Goal: Task Accomplishment & Management: Manage account settings

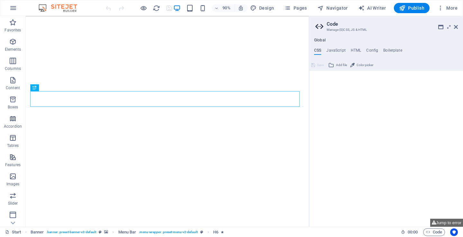
type textarea "/*------------------------------------*\"
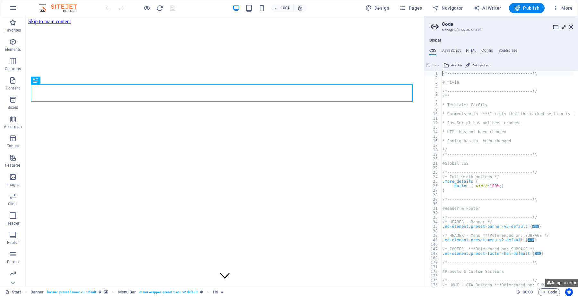
click at [462, 28] on icon at bounding box center [571, 26] width 4 height 5
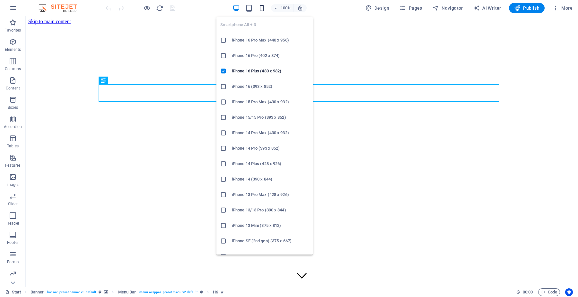
click at [262, 4] on icon "button" at bounding box center [261, 7] width 7 height 7
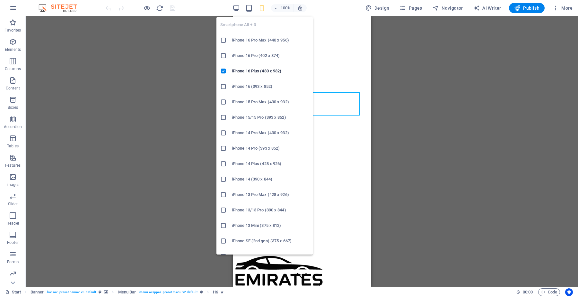
click at [254, 86] on h6 "iPhone 16 (393 x 852)" at bounding box center [270, 87] width 77 height 8
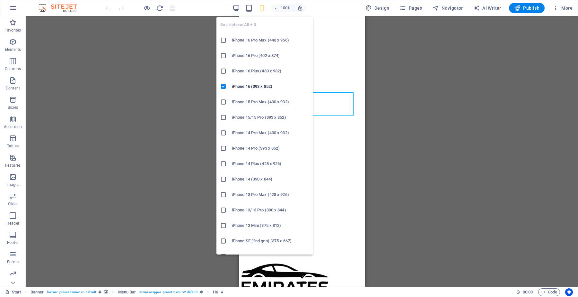
click at [264, 10] on icon "button" at bounding box center [261, 7] width 7 height 7
click at [224, 40] on icon at bounding box center [223, 40] width 6 height 6
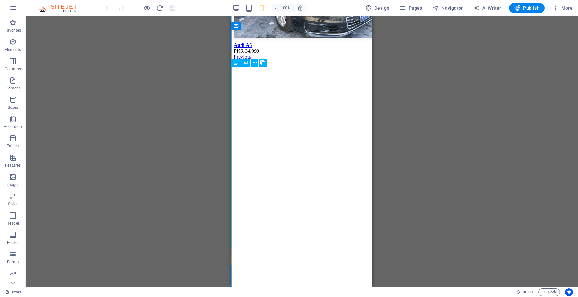
scroll to position [2169, 0]
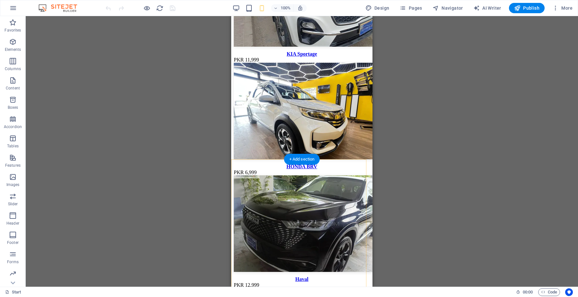
scroll to position [1119, 0]
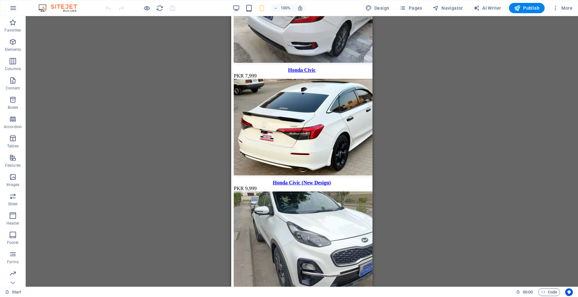
click at [462, 148] on div "Drag here to replace the existing content. Press “Ctrl” if you want to create a…" at bounding box center [302, 151] width 553 height 270
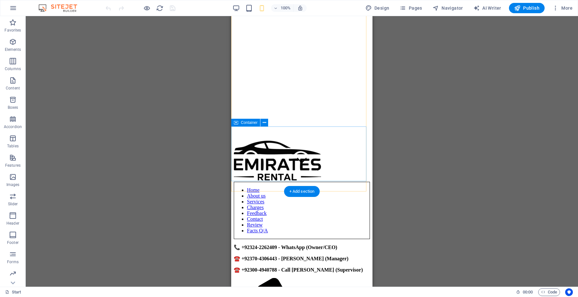
scroll to position [0, 0]
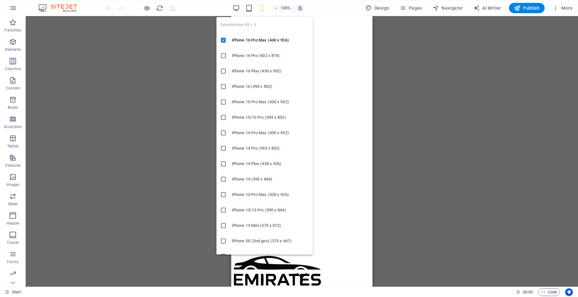
click at [244, 84] on h6 "iPhone 16 (393 x 852)" at bounding box center [270, 87] width 77 height 8
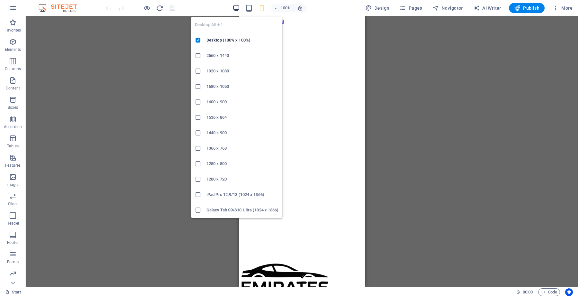
click at [235, 9] on icon "button" at bounding box center [236, 7] width 7 height 7
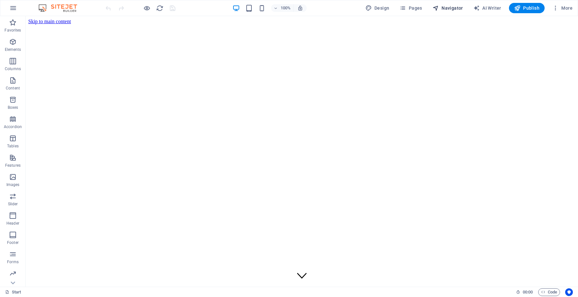
click at [450, 7] on span "Navigator" at bounding box center [448, 8] width 31 height 6
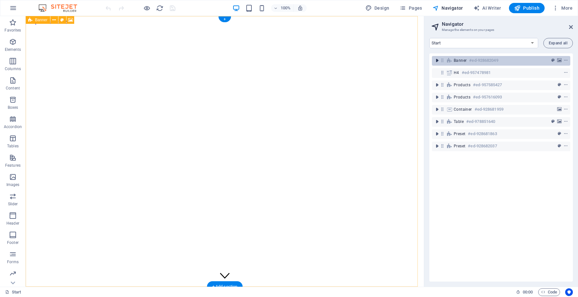
click at [436, 58] on icon "toggle-expand" at bounding box center [437, 60] width 6 height 6
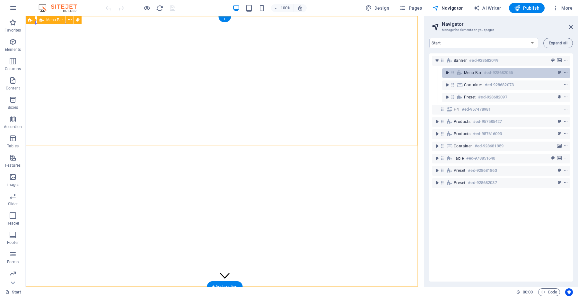
click at [446, 71] on icon "toggle-expand" at bounding box center [447, 72] width 6 height 6
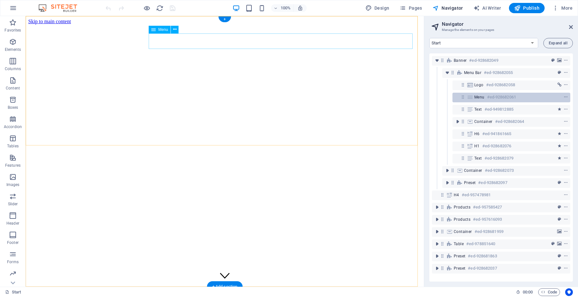
click at [462, 97] on span "Menu" at bounding box center [480, 96] width 10 height 5
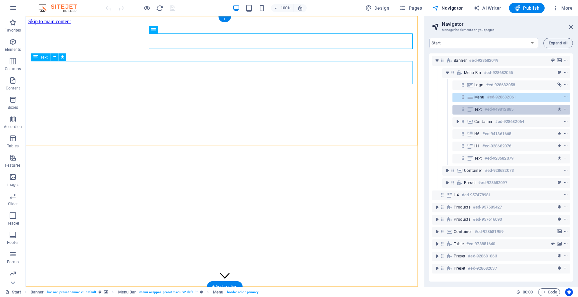
click at [462, 109] on span "Text" at bounding box center [479, 109] width 8 height 5
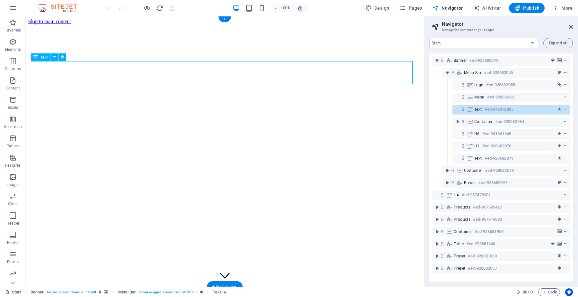
click at [462, 110] on span "Text" at bounding box center [479, 109] width 8 height 5
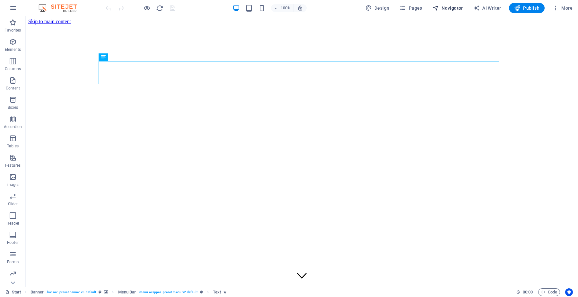
click at [439, 5] on icon "button" at bounding box center [436, 8] width 6 height 6
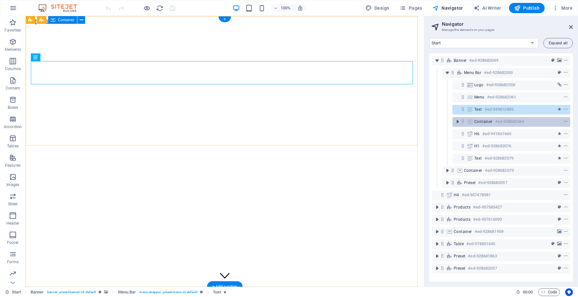
click at [462, 121] on icon at bounding box center [470, 121] width 7 height 5
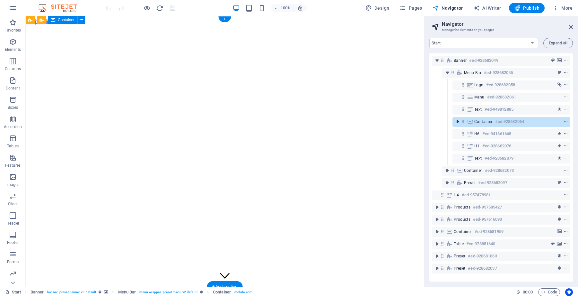
click at [458, 122] on icon "toggle-expand" at bounding box center [458, 121] width 6 height 6
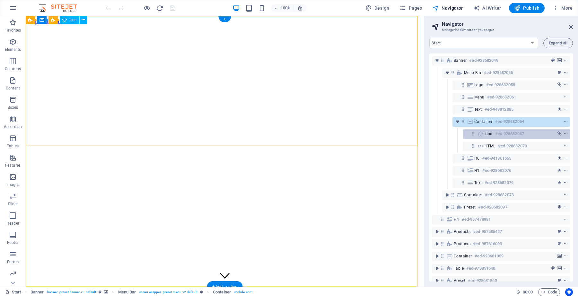
click at [462, 132] on icon at bounding box center [480, 133] width 7 height 5
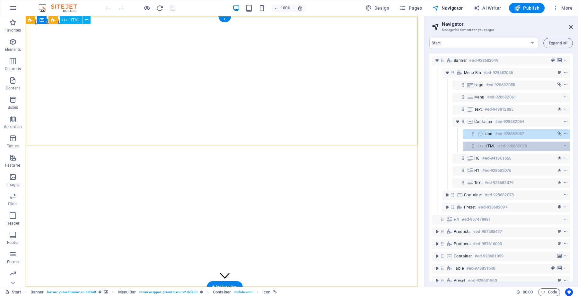
click at [462, 148] on span "HTML" at bounding box center [490, 145] width 11 height 5
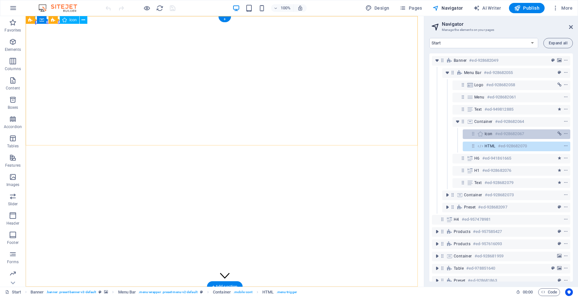
click at [462, 135] on span "Icon" at bounding box center [489, 133] width 8 height 5
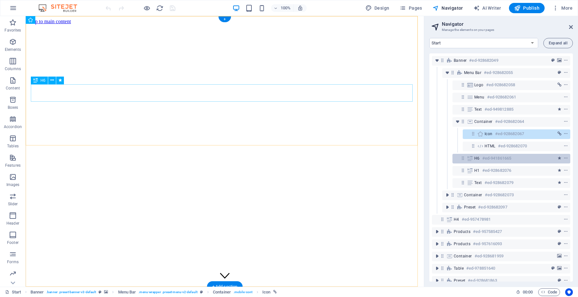
click at [462, 155] on h6 "#ed-941861665" at bounding box center [497, 158] width 29 height 8
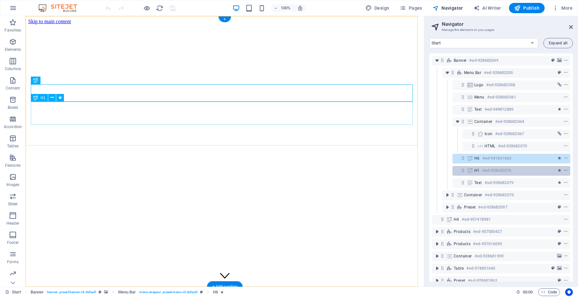
click at [462, 171] on h6 "#ed-928682076" at bounding box center [497, 170] width 29 height 8
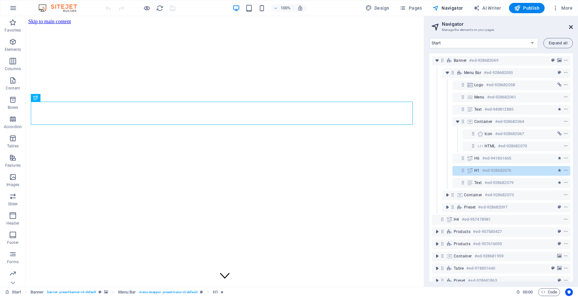
click at [462, 25] on icon at bounding box center [571, 26] width 4 height 5
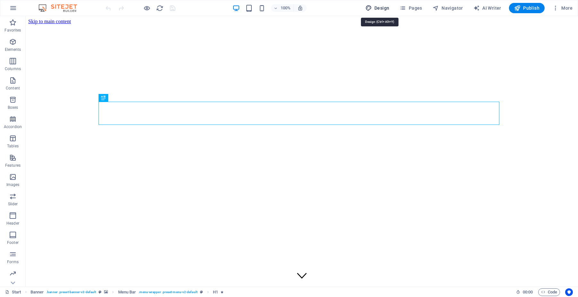
click at [386, 9] on span "Design" at bounding box center [378, 8] width 24 height 6
select select "px"
select select "400"
select select "px"
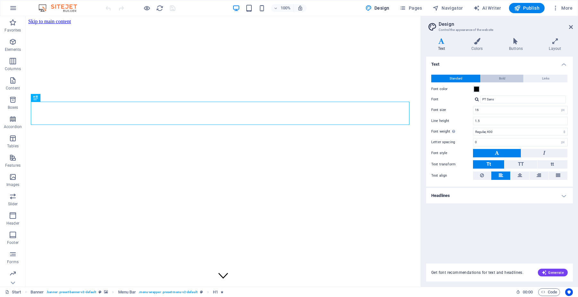
click at [462, 79] on button "Bold" at bounding box center [502, 79] width 43 height 8
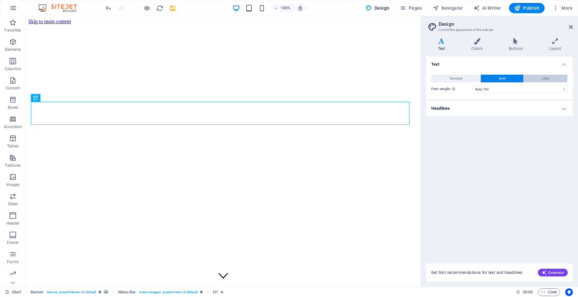
click at [462, 80] on button "Links" at bounding box center [546, 79] width 44 height 8
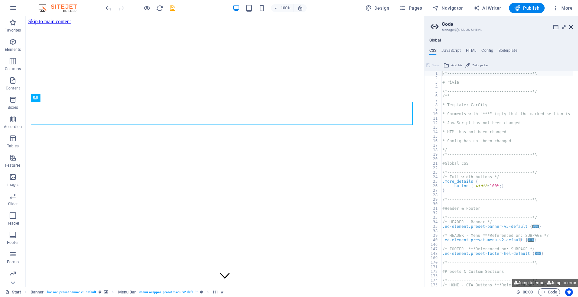
click at [462, 25] on icon at bounding box center [571, 26] width 4 height 5
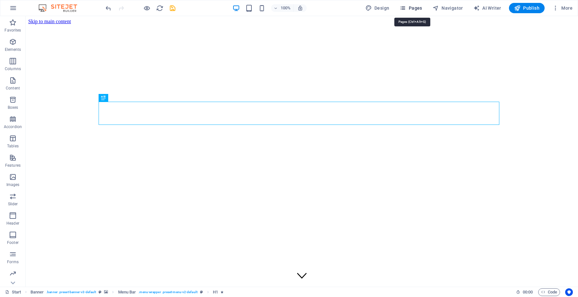
click at [422, 7] on span "Pages" at bounding box center [411, 8] width 22 height 6
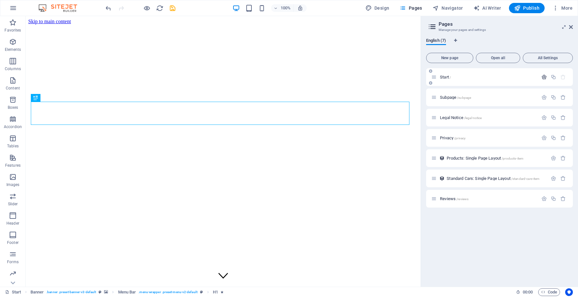
click at [462, 75] on icon "button" at bounding box center [544, 76] width 5 height 5
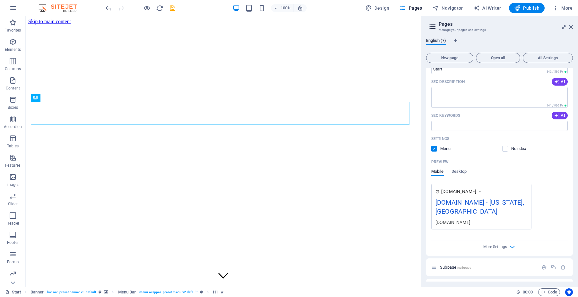
scroll to position [80, 0]
click at [462, 204] on div "[DOMAIN_NAME] - [US_STATE], [GEOGRAPHIC_DATA]" at bounding box center [482, 207] width 92 height 22
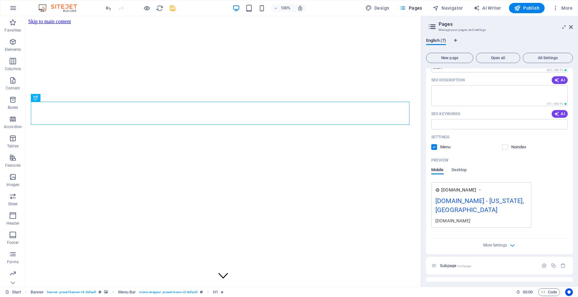
click at [462, 204] on div "[DOMAIN_NAME] - [US_STATE], [GEOGRAPHIC_DATA]" at bounding box center [482, 207] width 92 height 22
click at [462, 128] on input "SEO Keywords" at bounding box center [499, 124] width 137 height 10
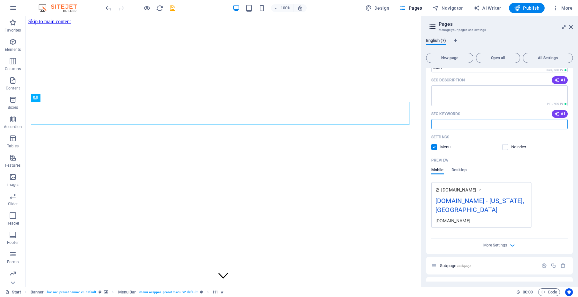
click at [462, 128] on input "SEO Keywords" at bounding box center [499, 124] width 137 height 10
click at [462, 93] on textarea "SEO Description" at bounding box center [499, 95] width 137 height 21
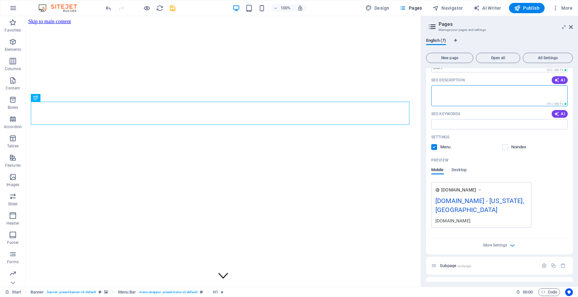
click at [462, 93] on textarea "SEO Description" at bounding box center [499, 95] width 137 height 21
click at [462, 169] on div "Mobile Desktop" at bounding box center [499, 173] width 137 height 12
click at [462, 168] on div "Mobile Desktop" at bounding box center [499, 173] width 137 height 12
click at [462, 167] on div "Mobile Desktop" at bounding box center [499, 173] width 137 height 12
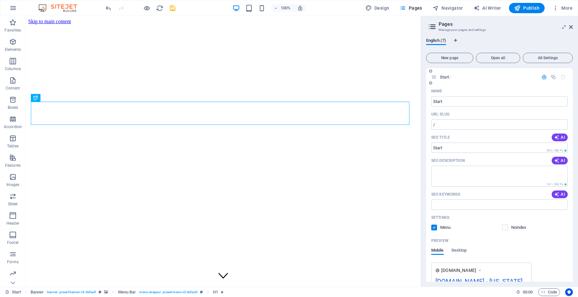
click at [447, 76] on span "Start /" at bounding box center [445, 77] width 11 height 5
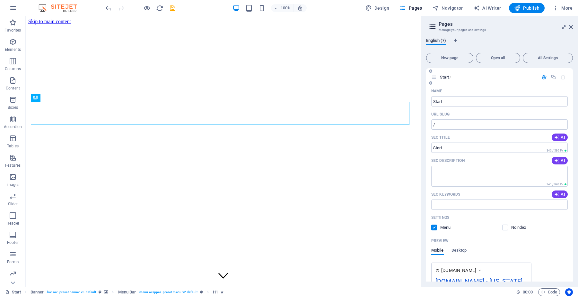
click at [447, 76] on span "Start /" at bounding box center [445, 77] width 11 height 5
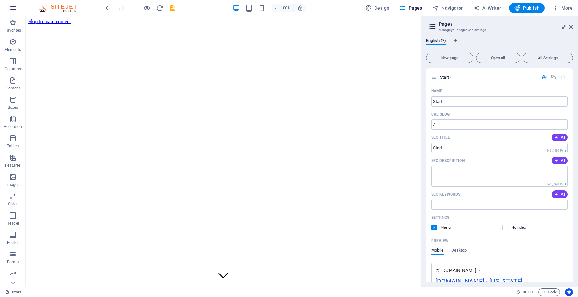
click at [7, 11] on button "button" at bounding box center [12, 7] width 15 height 15
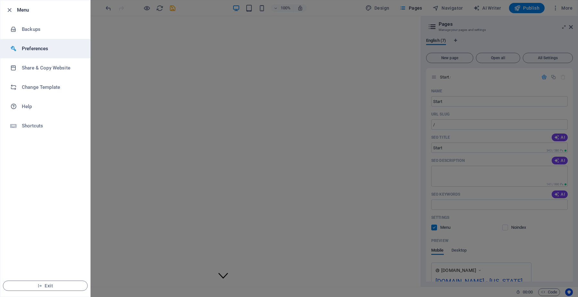
click at [22, 43] on li "Preferences" at bounding box center [45, 48] width 90 height 19
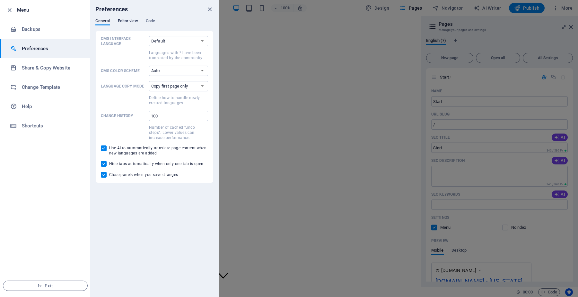
click at [122, 22] on span "Editor view" at bounding box center [128, 21] width 20 height 9
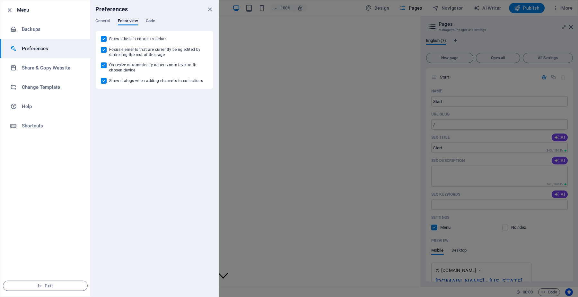
click at [149, 17] on div "Preferences" at bounding box center [154, 9] width 129 height 18
click at [150, 21] on span "Code" at bounding box center [150, 21] width 9 height 9
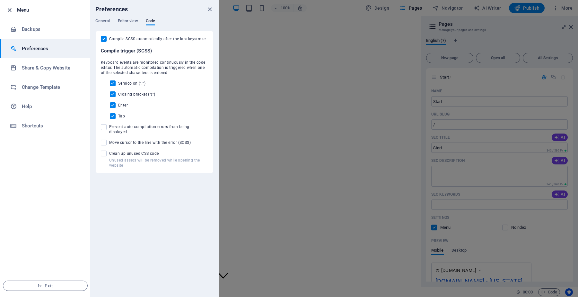
click at [9, 8] on icon "button" at bounding box center [9, 9] width 7 height 7
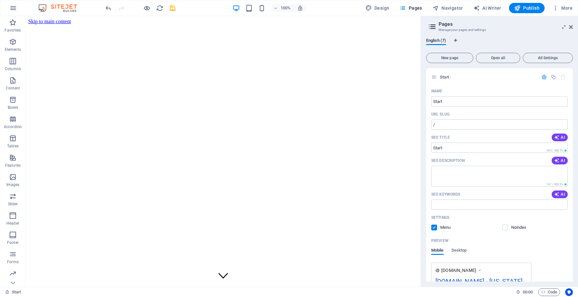
click at [59, 6] on img at bounding box center [61, 8] width 48 height 8
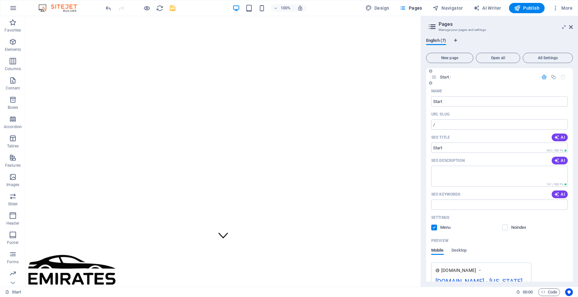
scroll to position [40, 0]
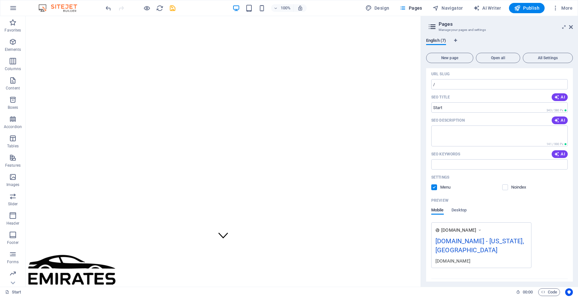
click at [462, 237] on div "[DOMAIN_NAME] - [US_STATE], [GEOGRAPHIC_DATA]" at bounding box center [482, 247] width 92 height 22
drag, startPoint x: 465, startPoint y: 237, endPoint x: 472, endPoint y: 231, distance: 9.1
click at [462, 231] on span "[DOMAIN_NAME]" at bounding box center [458, 229] width 35 height 6
click at [459, 213] on span "Desktop" at bounding box center [459, 210] width 15 height 9
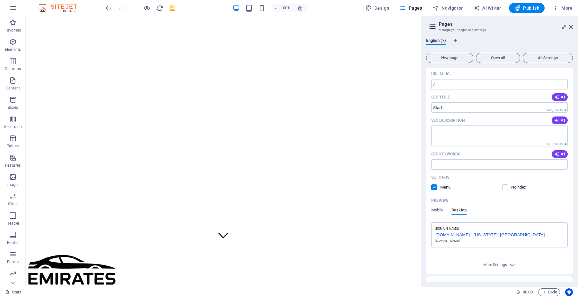
click at [462, 235] on div "[DOMAIN_NAME] - [US_STATE], [GEOGRAPHIC_DATA]" at bounding box center [500, 233] width 128 height 7
drag, startPoint x: 472, startPoint y: 234, endPoint x: 463, endPoint y: 234, distance: 9.0
click at [462, 234] on div "[DOMAIN_NAME] - [US_STATE], [GEOGRAPHIC_DATA]" at bounding box center [500, 233] width 128 height 7
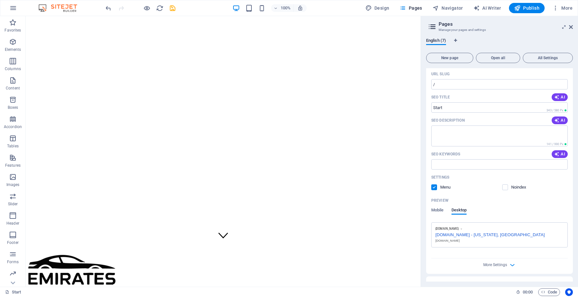
click at [462, 234] on div "[DOMAIN_NAME] - [US_STATE], [GEOGRAPHIC_DATA]" at bounding box center [500, 233] width 128 height 7
click at [453, 237] on div "[DOMAIN_NAME]" at bounding box center [500, 240] width 128 height 5
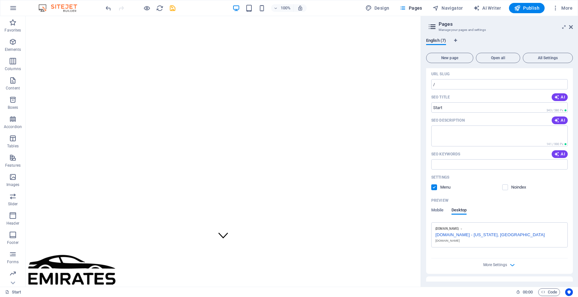
click at [454, 237] on div "[DOMAIN_NAME]" at bounding box center [500, 240] width 128 height 5
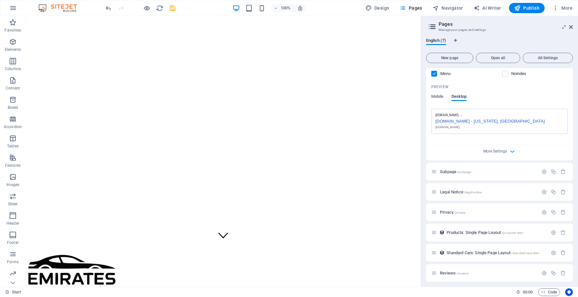
scroll to position [156, 0]
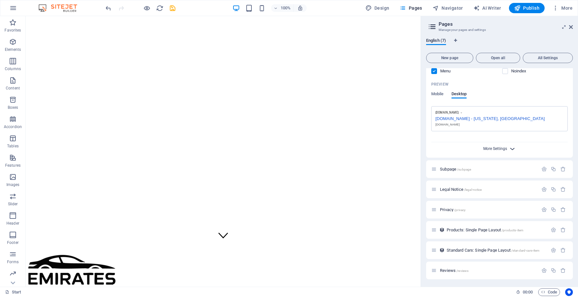
click at [462, 146] on span "More Settings" at bounding box center [495, 148] width 24 height 4
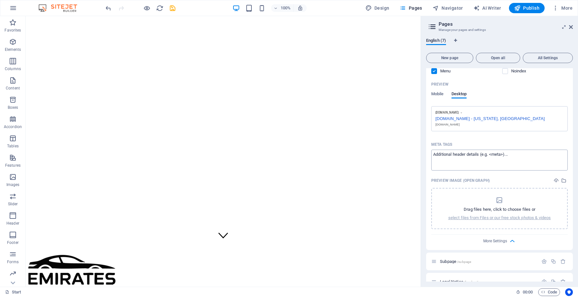
click at [462, 158] on textarea "Meta tags ​" at bounding box center [499, 159] width 137 height 21
click at [462, 154] on textarea "Meta tags ​" at bounding box center [499, 159] width 137 height 21
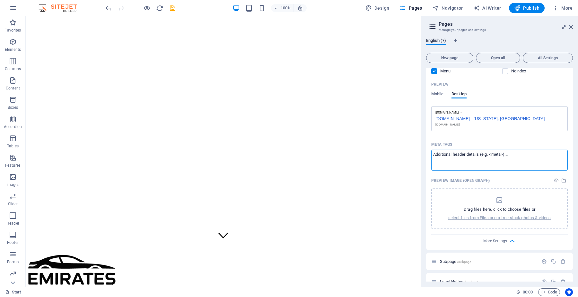
click at [462, 153] on textarea "Meta tags ​" at bounding box center [499, 159] width 137 height 21
type textarea "q"
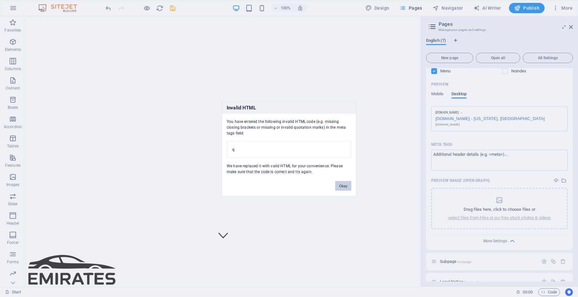
click at [349, 185] on button "Okay" at bounding box center [343, 186] width 16 height 10
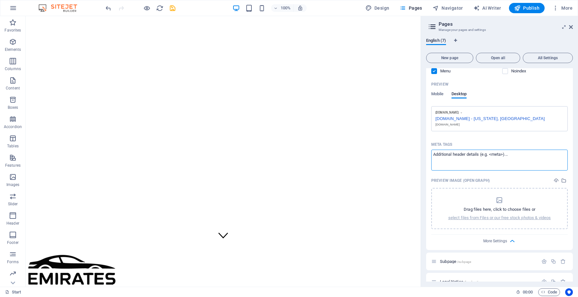
click at [447, 157] on textarea "Meta tags ​" at bounding box center [499, 159] width 137 height 21
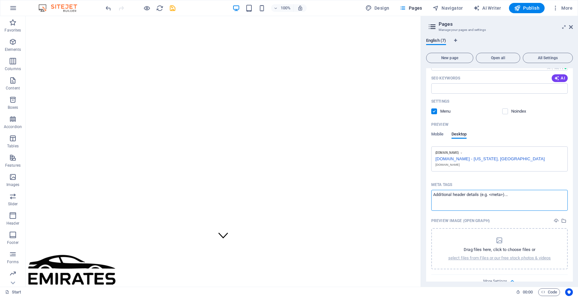
click at [459, 153] on span "[DOMAIN_NAME]" at bounding box center [447, 153] width 23 height 4
click at [462, 26] on aside "Pages Manage your pages and settings English (7) New page Open all All Settings…" at bounding box center [499, 151] width 157 height 270
click at [462, 24] on icon at bounding box center [571, 26] width 4 height 5
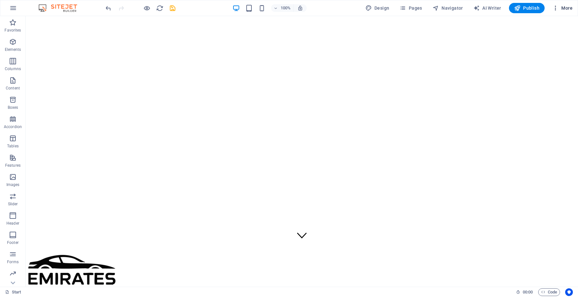
click at [462, 7] on icon "button" at bounding box center [556, 8] width 6 height 6
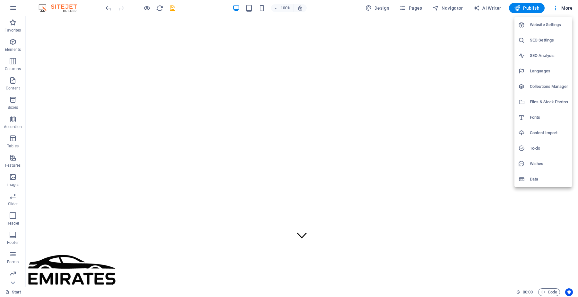
click at [462, 83] on h6 "Collections Manager" at bounding box center [549, 87] width 38 height 8
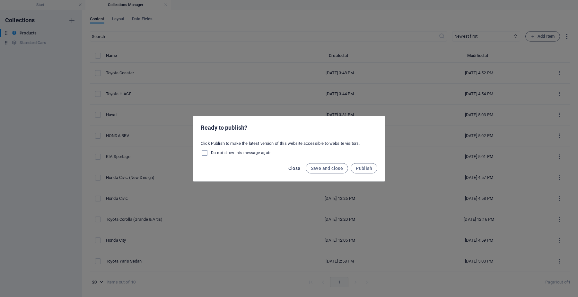
click at [297, 165] on span "Close" at bounding box center [294, 167] width 12 height 5
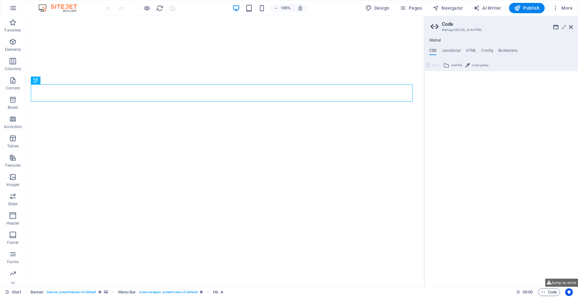
type textarea "/*------------------------------------*\"
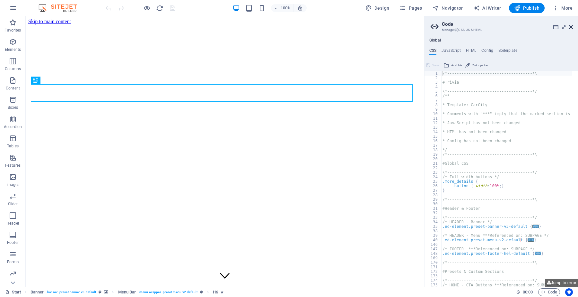
click at [573, 29] on icon at bounding box center [571, 26] width 4 height 5
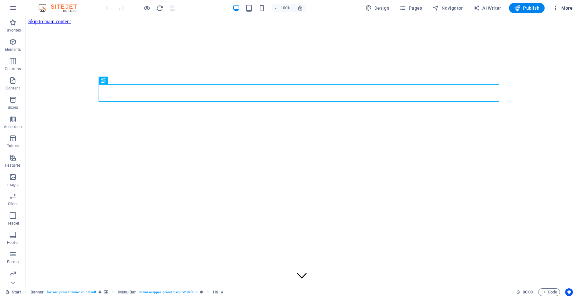
click at [559, 7] on icon "button" at bounding box center [556, 8] width 6 height 6
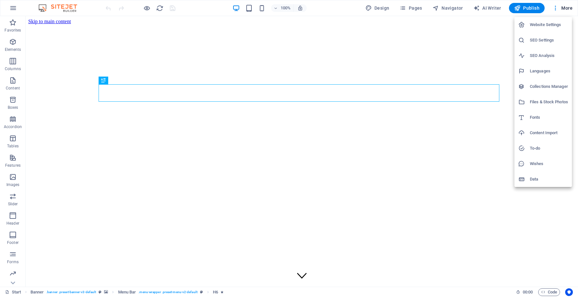
click at [540, 26] on h6 "Website Settings" at bounding box center [549, 25] width 38 height 8
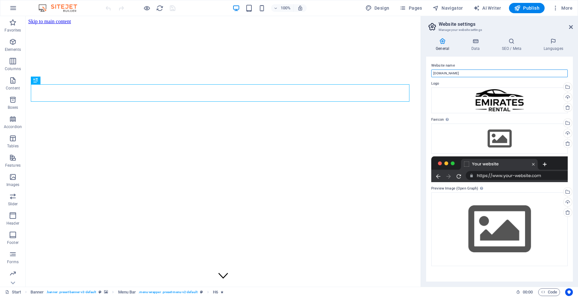
click at [482, 73] on input "[DOMAIN_NAME]" at bounding box center [499, 73] width 137 height 8
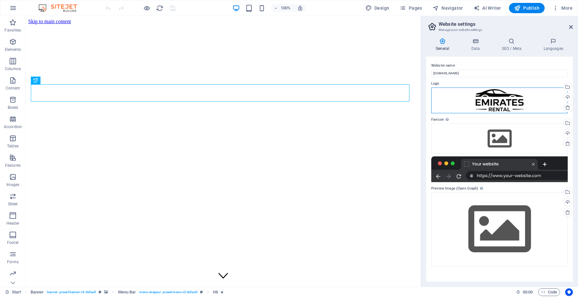
click at [486, 103] on div "Drag files here, click to choose files or select files from Files or our free s…" at bounding box center [499, 100] width 137 height 26
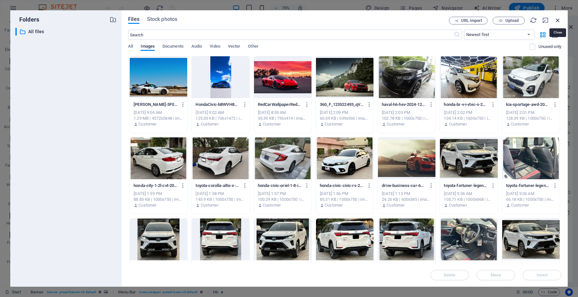
click at [559, 20] on icon "button" at bounding box center [557, 20] width 7 height 7
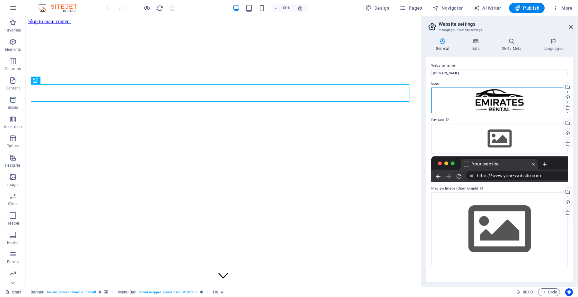
click at [541, 98] on div "Drag files here, click to choose files or select files from Files or our free s…" at bounding box center [499, 100] width 137 height 26
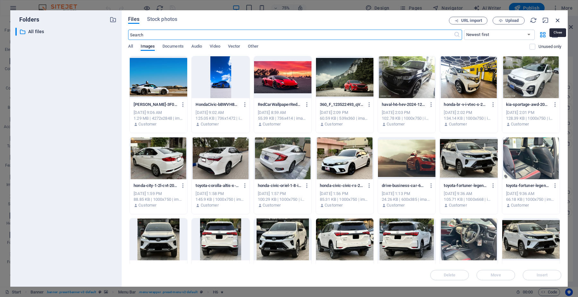
click at [555, 18] on icon "button" at bounding box center [557, 20] width 7 height 7
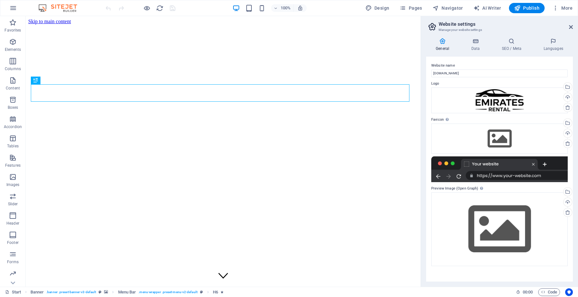
drag, startPoint x: 428, startPoint y: 118, endPoint x: 443, endPoint y: 119, distance: 14.9
click at [443, 119] on div "Website name emiratesrental.com.pk Logo Drag files here, click to choose files …" at bounding box center [499, 169] width 147 height 225
click at [440, 120] on label "Favicon Set the favicon of your website here. A favicon is a small icon shown i…" at bounding box center [499, 120] width 137 height 8
click at [499, 103] on div "Drag files here, click to choose files or select files from Files or our free s…" at bounding box center [499, 100] width 137 height 26
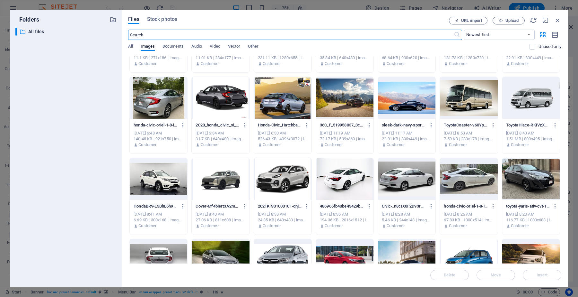
scroll to position [2536, 0]
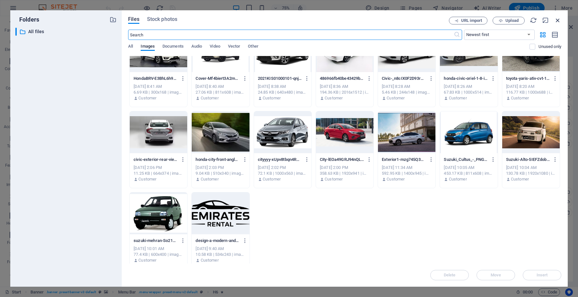
click at [558, 19] on icon "button" at bounding box center [557, 20] width 7 height 7
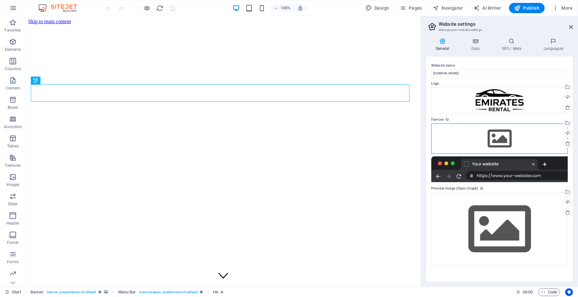
click at [498, 128] on div "Drag files here, click to choose files or select files from Files or our free s…" at bounding box center [499, 138] width 137 height 30
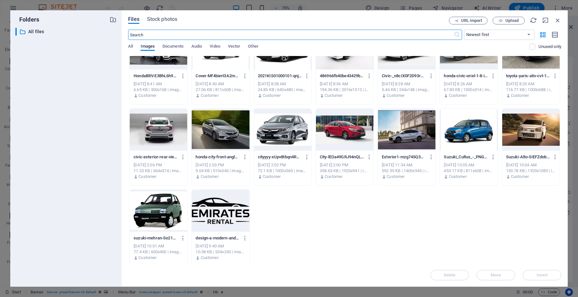
scroll to position [2541, 0]
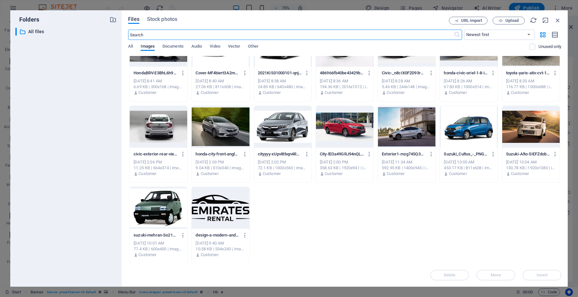
click at [212, 202] on div at bounding box center [221, 208] width 58 height 42
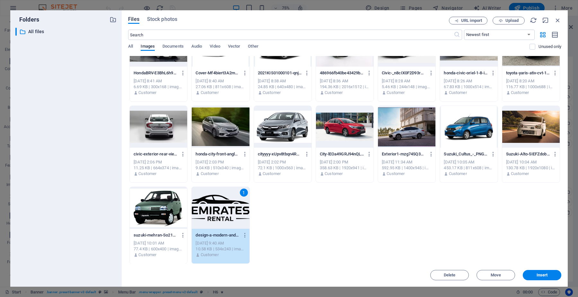
drag, startPoint x: 529, startPoint y: 273, endPoint x: 468, endPoint y: 238, distance: 70.4
click at [530, 274] on span "Insert" at bounding box center [542, 275] width 33 height 4
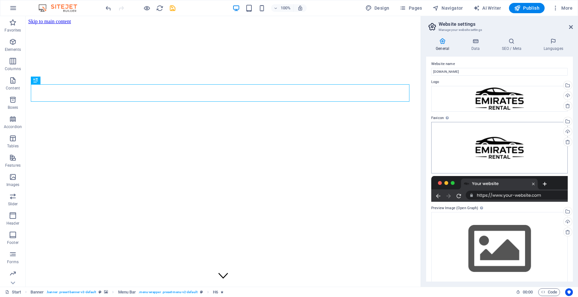
scroll to position [0, 0]
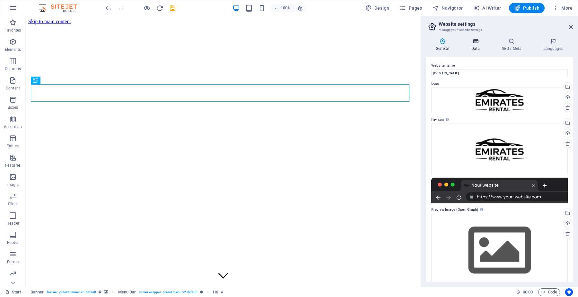
click at [476, 47] on h4 "Data" at bounding box center [477, 44] width 31 height 13
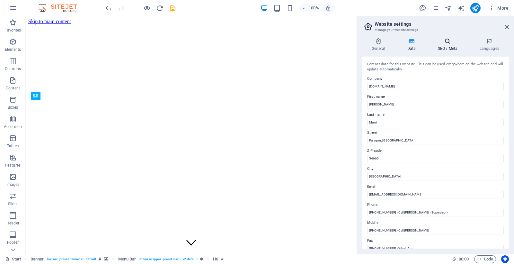
click at [451, 45] on h4 "SEO / Meta" at bounding box center [449, 44] width 42 height 13
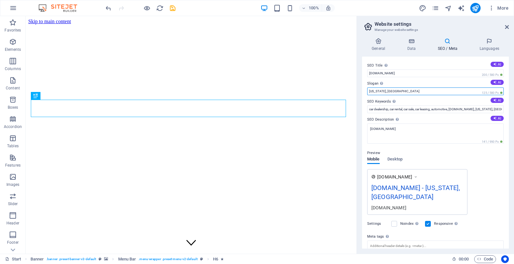
drag, startPoint x: 401, startPoint y: 92, endPoint x: 359, endPoint y: 92, distance: 42.1
click at [359, 92] on div "General Data SEO / Meta Languages Website name emiratesrental.com.pk Logo Drag …" at bounding box center [435, 143] width 157 height 221
type input "L"
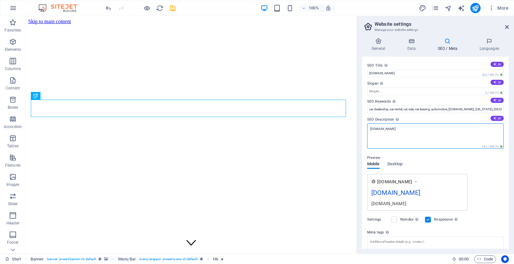
click at [459, 136] on textarea "[DOMAIN_NAME]" at bounding box center [435, 135] width 137 height 25
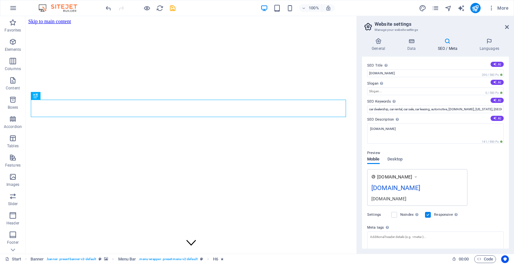
drag, startPoint x: 368, startPoint y: 120, endPoint x: 390, endPoint y: 119, distance: 22.2
click at [390, 119] on label "SEO Description Describe the contents of your website - this is crucial for sea…" at bounding box center [435, 120] width 137 height 8
click at [390, 123] on textarea "[DOMAIN_NAME]" at bounding box center [435, 133] width 137 height 20
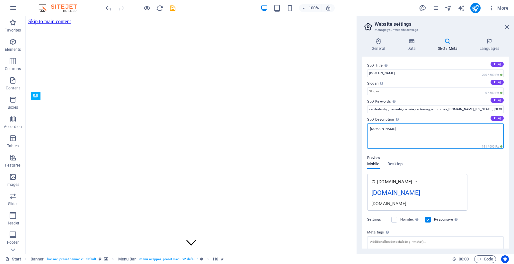
drag, startPoint x: 476, startPoint y: 138, endPoint x: 358, endPoint y: 125, distance: 119.0
click at [358, 125] on aside "Website settings Manage your website settings General Data SEO / Meta Languages…" at bounding box center [435, 134] width 157 height 237
paste textarea "Emirates Rental & Tours offers reliable and affordable car rental in Lahore, Pa…"
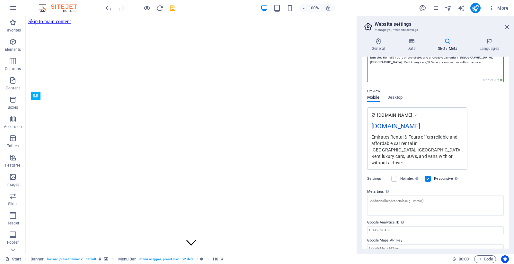
scroll to position [73, 0]
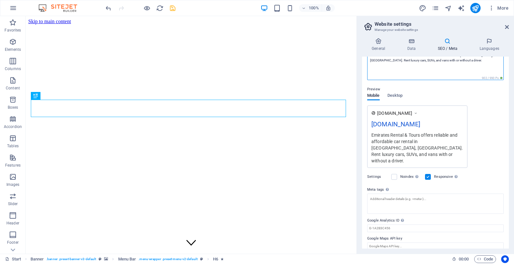
type textarea "Emirates Rental & Tours offers reliable and affordable car rental in Lahore, Pa…"
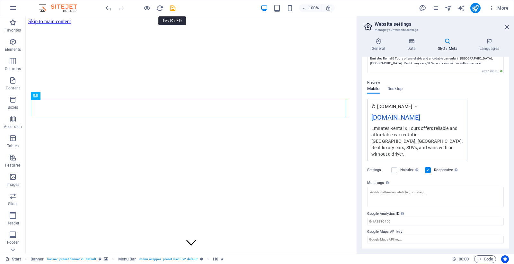
click at [173, 4] on icon "save" at bounding box center [172, 7] width 7 height 7
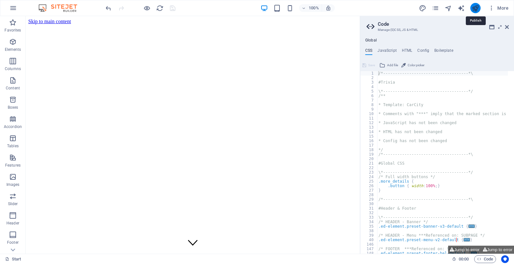
click at [475, 9] on icon "publish" at bounding box center [475, 7] width 7 height 7
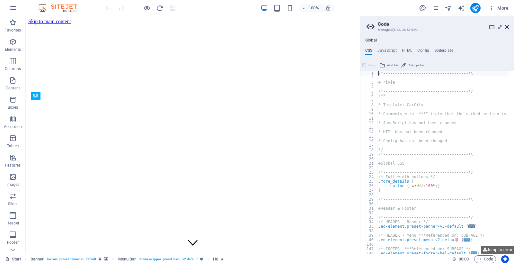
click at [506, 25] on icon at bounding box center [507, 26] width 4 height 5
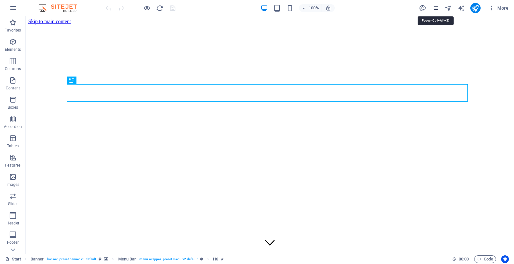
click at [438, 10] on icon "pages" at bounding box center [435, 7] width 7 height 7
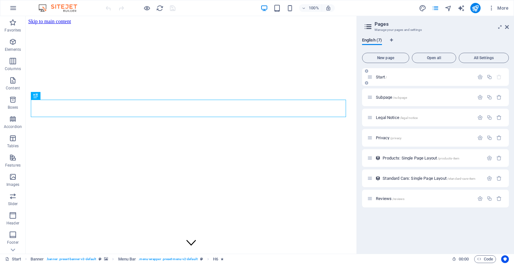
click at [406, 75] on p "Start /" at bounding box center [424, 77] width 96 height 4
click at [480, 76] on icon "button" at bounding box center [479, 76] width 5 height 5
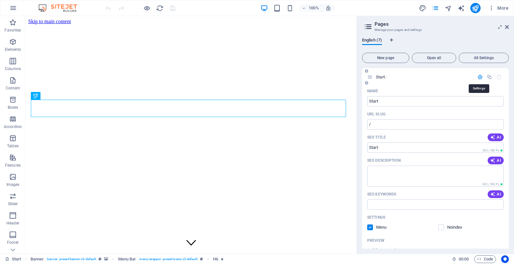
click at [478, 79] on icon "button" at bounding box center [479, 76] width 5 height 5
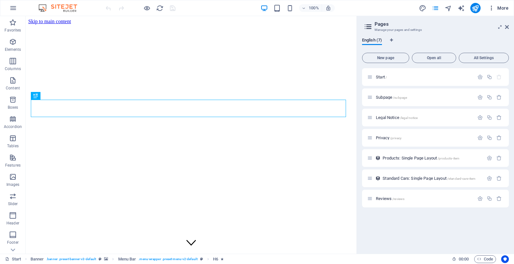
click at [493, 10] on icon "button" at bounding box center [491, 8] width 6 height 6
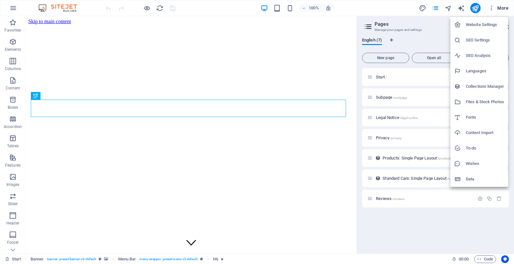
click at [485, 37] on h6 "SEO Settings" at bounding box center [485, 40] width 38 height 8
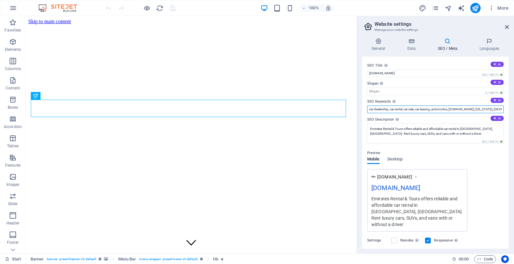
scroll to position [0, 5]
drag, startPoint x: 426, startPoint y: 105, endPoint x: 513, endPoint y: 116, distance: 87.7
click at [513, 116] on div "General Data SEO / Meta Languages Website name emiratesrental.com.pk Logo Drag …" at bounding box center [435, 143] width 157 height 221
click at [460, 109] on input "car dealership, car rental, car sale, car leasing, automotive, emiratesrental.c…" at bounding box center [435, 109] width 137 height 8
drag, startPoint x: 480, startPoint y: 108, endPoint x: 513, endPoint y: 121, distance: 35.9
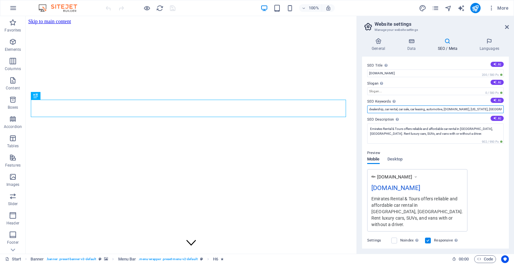
click at [513, 121] on div "General Data SEO / Meta Languages Website name emiratesrental.com.pk Logo Drag …" at bounding box center [435, 143] width 157 height 221
type input "car dealership, car rental, car sale, car leasing, automotive, emiratesrental.c…"
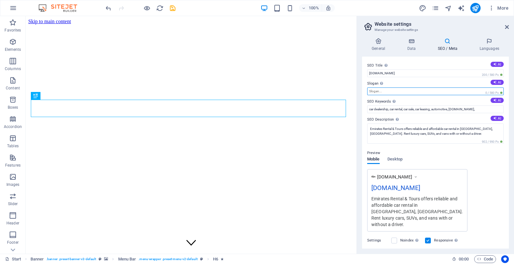
click at [457, 89] on input "Slogan The slogan of your website. AI" at bounding box center [435, 91] width 137 height 8
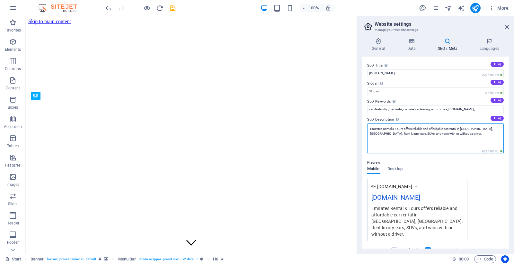
click at [451, 137] on textarea "Emirates Rental & Tours offers reliable and affordable car rental in Lahore, Pa…" at bounding box center [435, 138] width 137 height 30
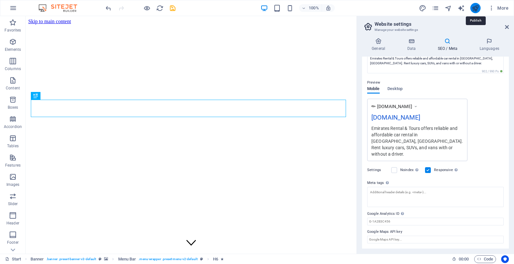
scroll to position [64, 0]
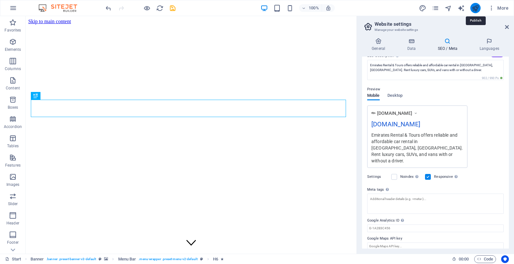
click at [477, 5] on icon "publish" at bounding box center [475, 7] width 7 height 7
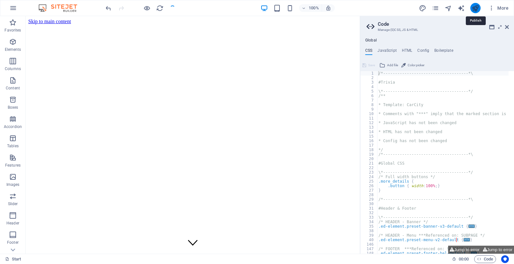
click at [477, 5] on icon "publish" at bounding box center [475, 7] width 7 height 7
click at [474, 11] on icon "publish" at bounding box center [475, 7] width 7 height 7
